Goal: Task Accomplishment & Management: Manage account settings

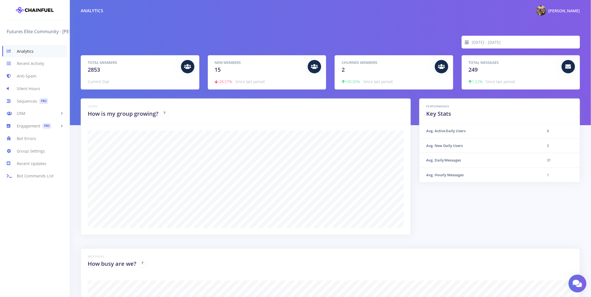
scroll to position [98, 485]
click at [32, 125] on link "Engagement PRO" at bounding box center [34, 126] width 69 height 13
click at [35, 150] on link "Scheduled Messages PRO" at bounding box center [34, 149] width 69 height 11
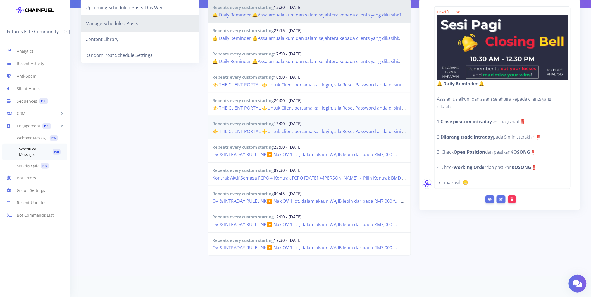
scroll to position [56, 0]
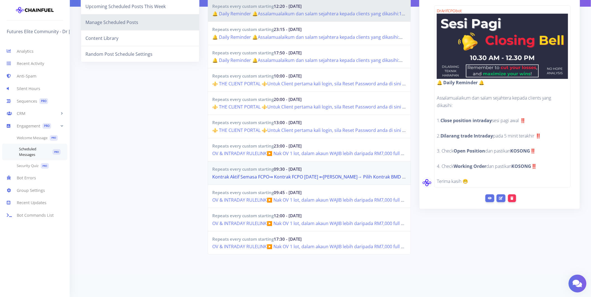
click at [301, 174] on link "Kontrak Aktif Semasa FCPO⇒ Kontrak FCPO [DATE] ⇐[PERSON_NAME]→ Pilih Kontrak BM…" at bounding box center [421, 177] width 419 height 6
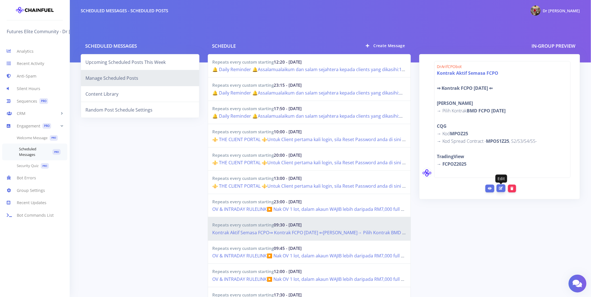
click at [500, 185] on link at bounding box center [500, 188] width 9 height 8
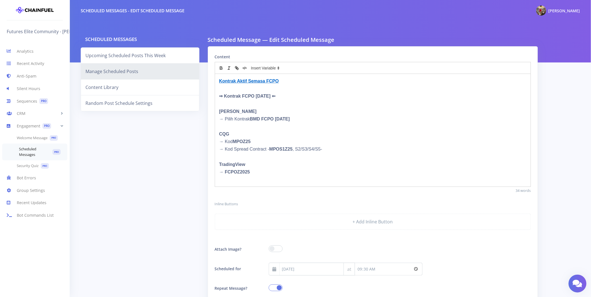
drag, startPoint x: 292, startPoint y: 97, endPoint x: 255, endPoint y: 93, distance: 36.7
click at [256, 95] on strong "⇒ Kontrak FCPO [DATE] ⇐" at bounding box center [247, 96] width 56 height 5
drag, startPoint x: 289, startPoint y: 120, endPoint x: 277, endPoint y: 119, distance: 12.1
click at [277, 119] on strong "BMD FCPO DEC25" at bounding box center [270, 119] width 40 height 5
drag, startPoint x: 255, startPoint y: 143, endPoint x: 243, endPoint y: 141, distance: 11.3
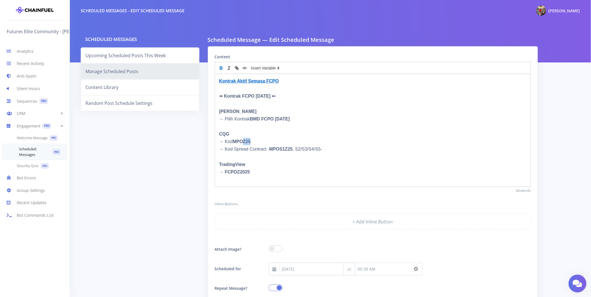
click at [244, 143] on p "→ Kod MPOZ25" at bounding box center [372, 142] width 307 height 8
drag, startPoint x: 294, startPoint y: 151, endPoint x: 285, endPoint y: 150, distance: 8.8
click at [285, 150] on p "→ Kod Spread Contract - MPOS1Z25 , S2/S3/S4/S5-" at bounding box center [372, 149] width 307 height 8
click at [287, 149] on strong "MPOS1F" at bounding box center [278, 149] width 18 height 5
drag, startPoint x: 250, startPoint y: 173, endPoint x: 236, endPoint y: 172, distance: 13.4
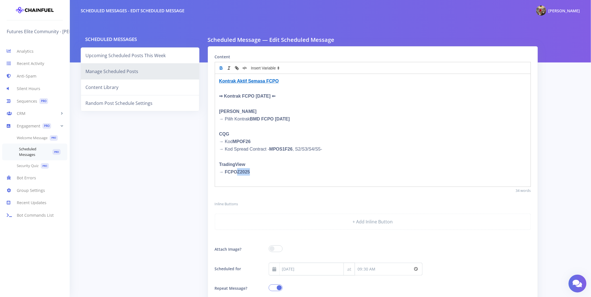
click at [236, 172] on p "→ FCPOZ2025" at bounding box center [372, 172] width 307 height 8
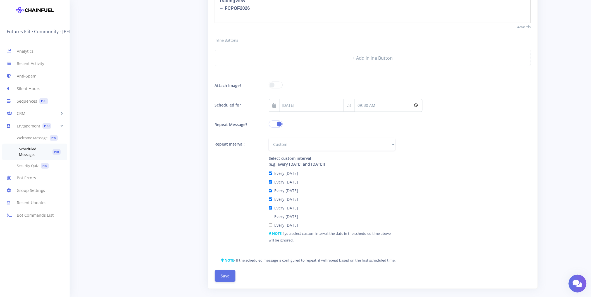
scroll to position [199, 0]
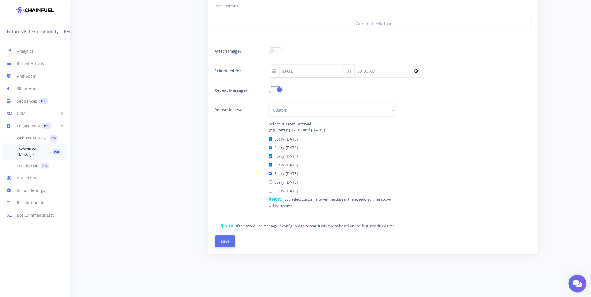
click at [227, 241] on button "Save" at bounding box center [225, 242] width 21 height 12
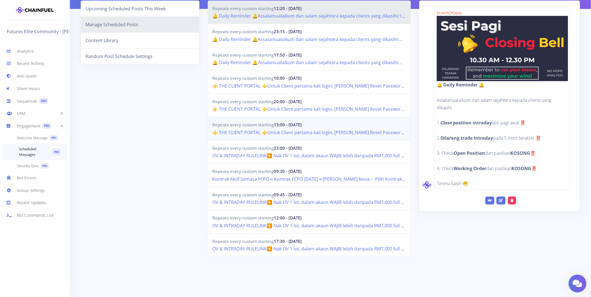
scroll to position [56, 0]
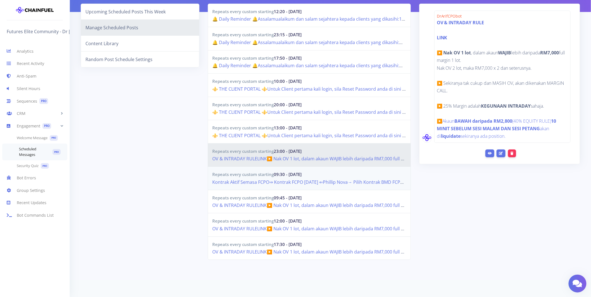
scroll to position [56, 0]
